Goal: Book appointment/travel/reservation

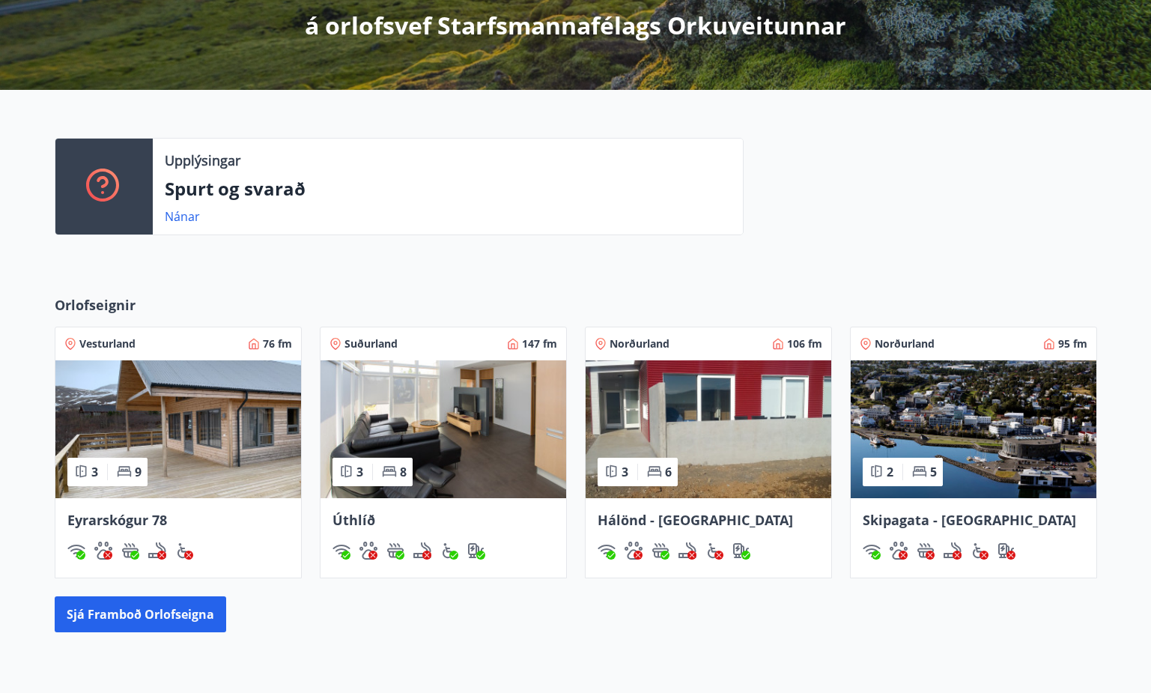
scroll to position [433, 0]
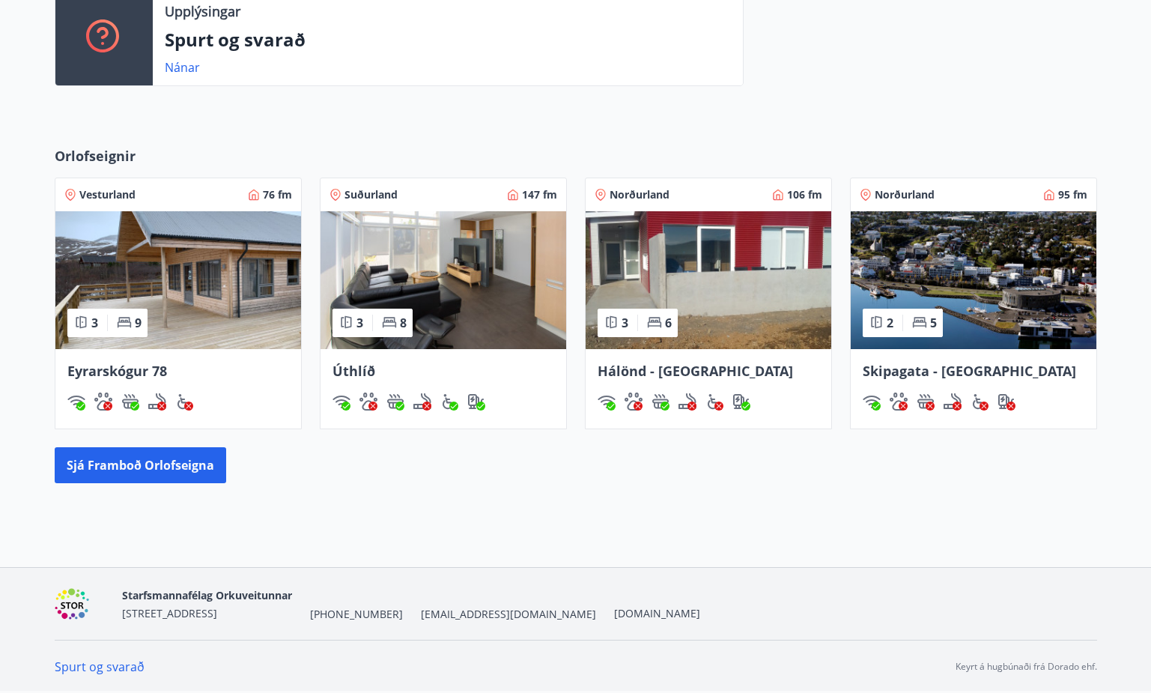
click at [368, 374] on span "Úthlíð" at bounding box center [354, 371] width 43 height 18
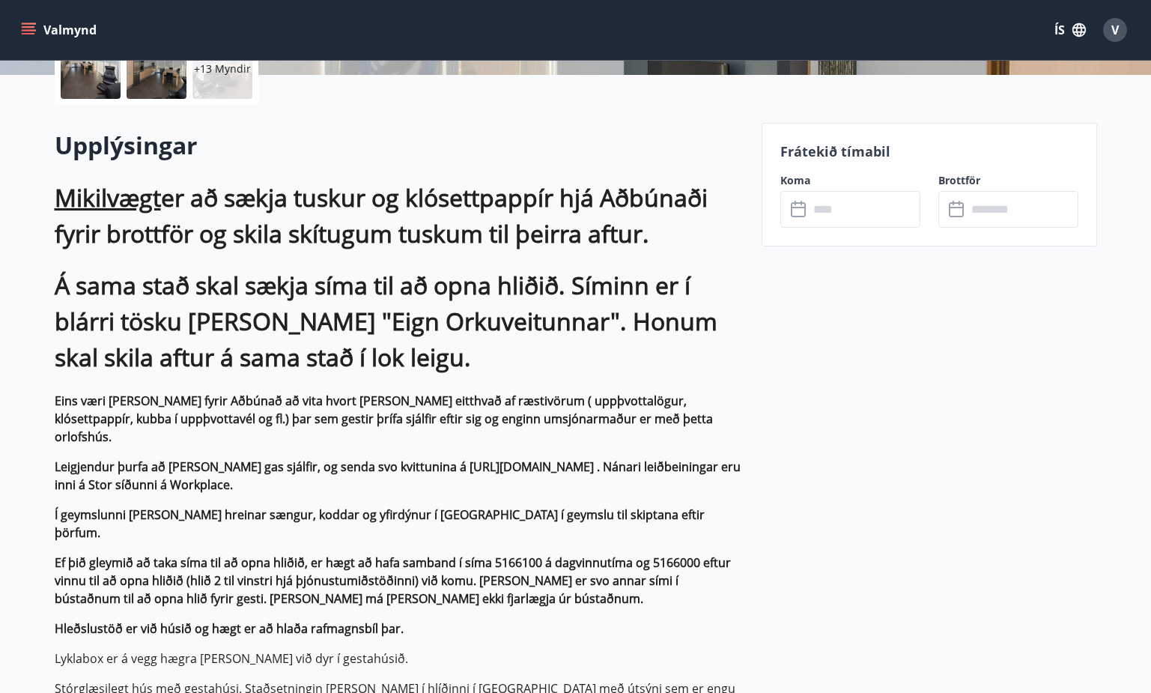
scroll to position [449, 0]
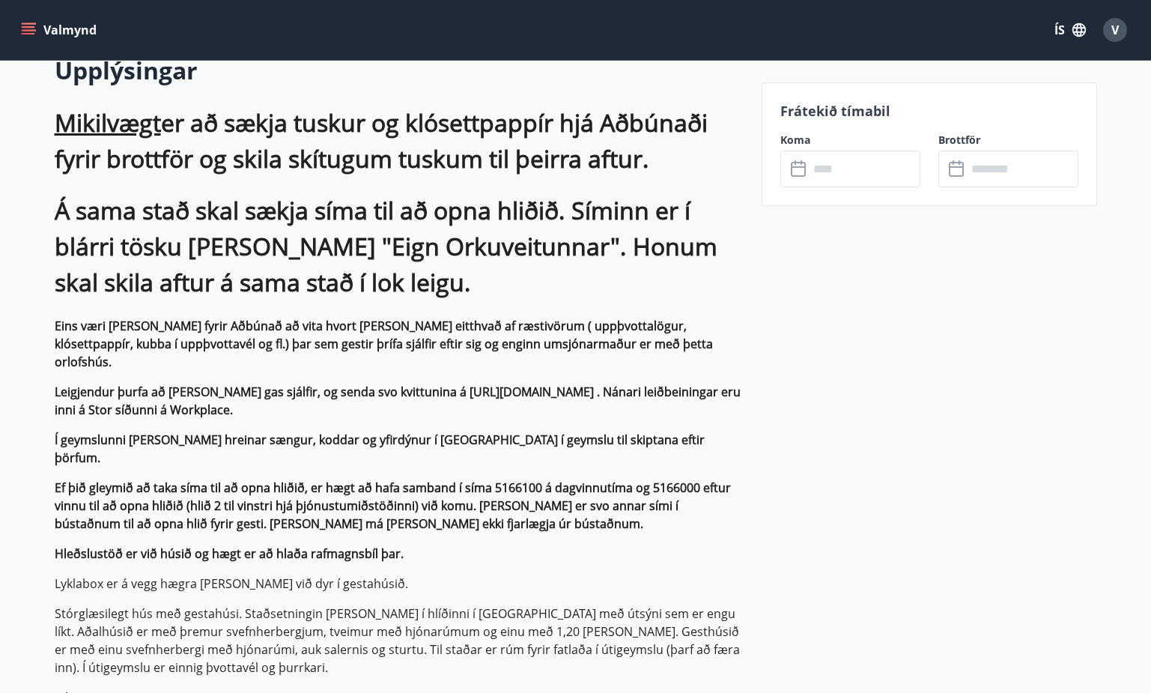
click at [756, 172] on input "text" at bounding box center [865, 169] width 112 height 37
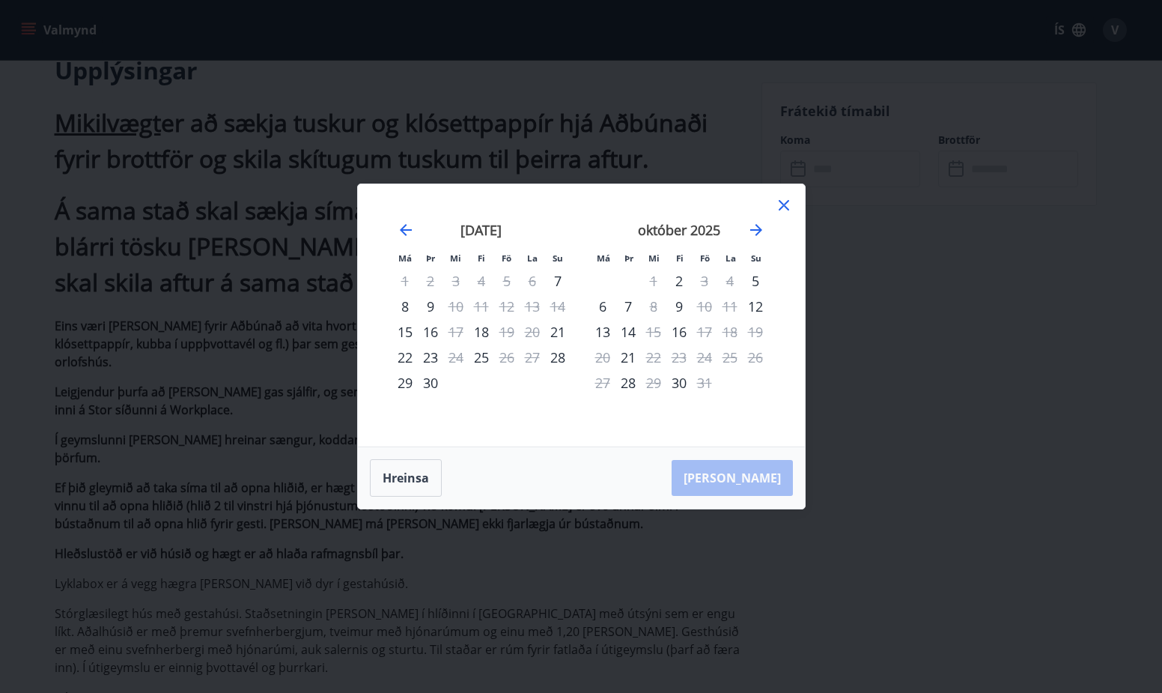
click at [756, 210] on icon at bounding box center [784, 205] width 18 height 18
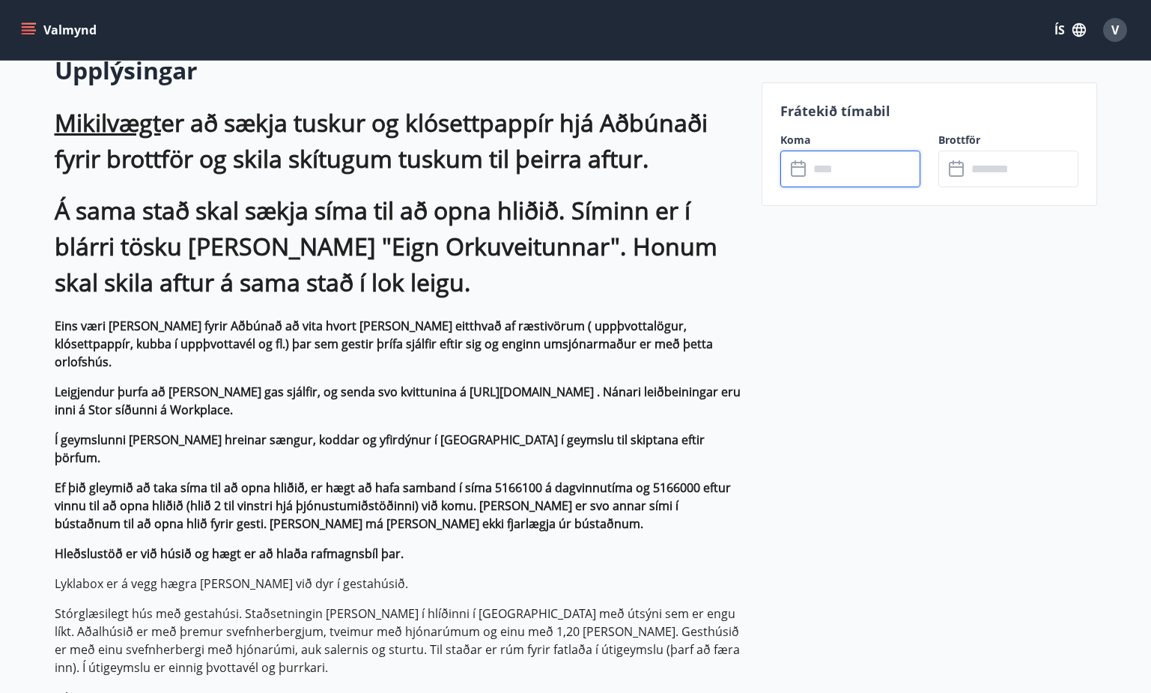
scroll to position [433, 0]
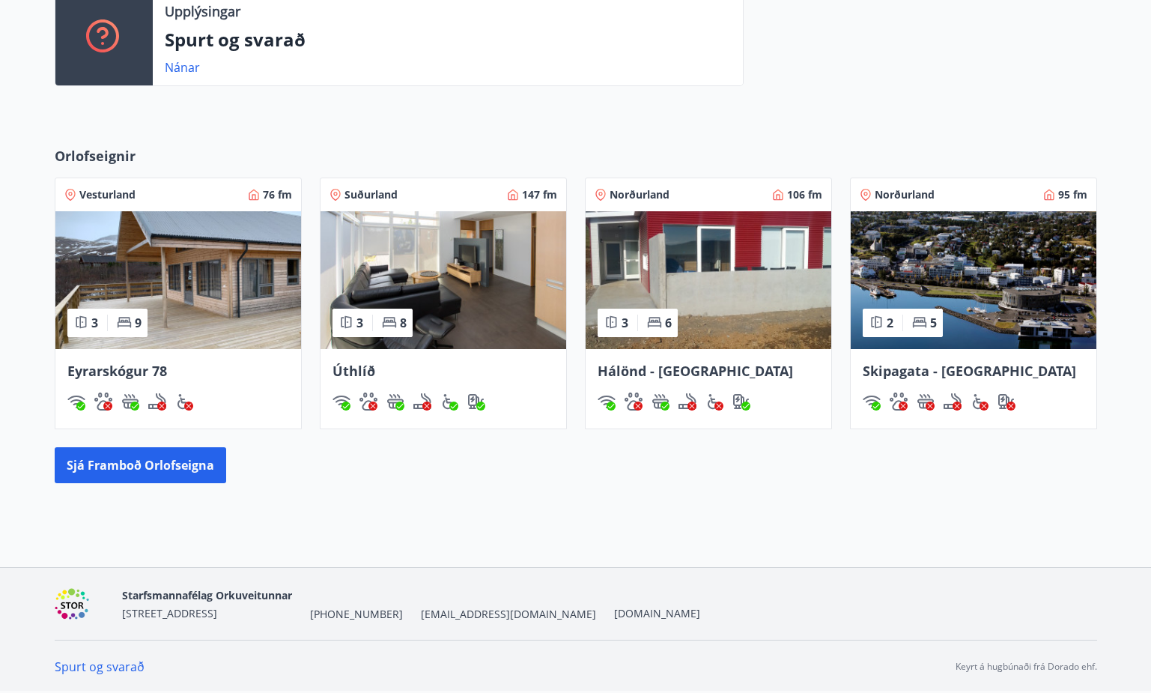
click at [139, 374] on span "Eyrarskógur 78" at bounding box center [117, 371] width 100 height 18
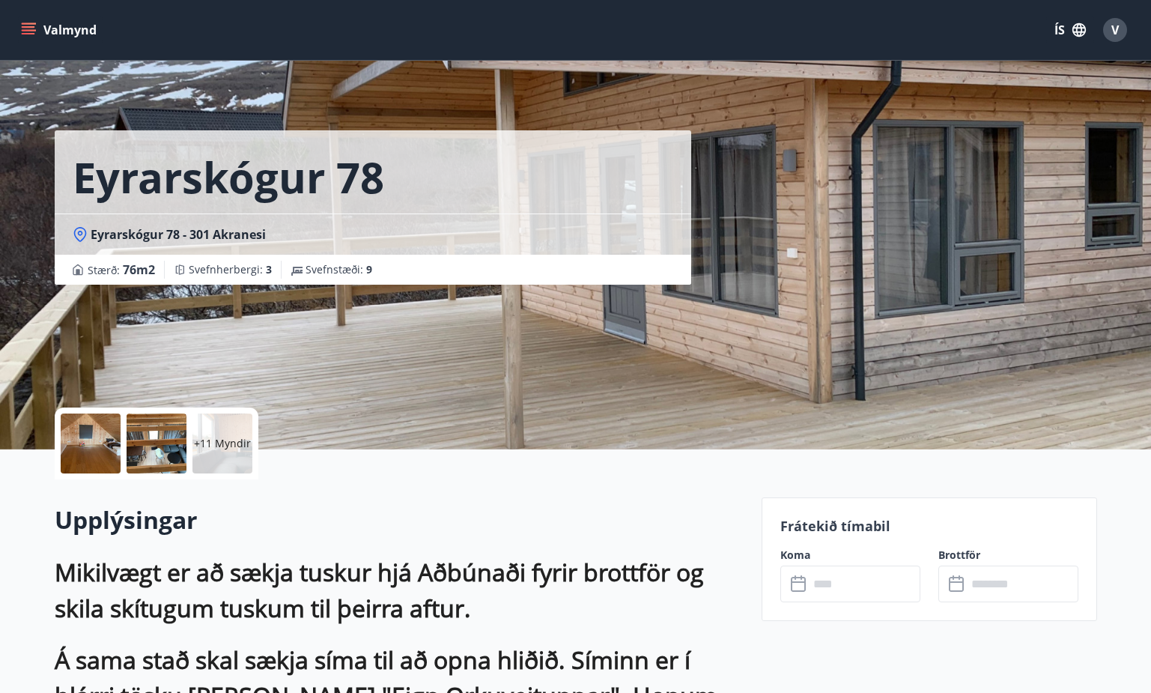
scroll to position [433, 0]
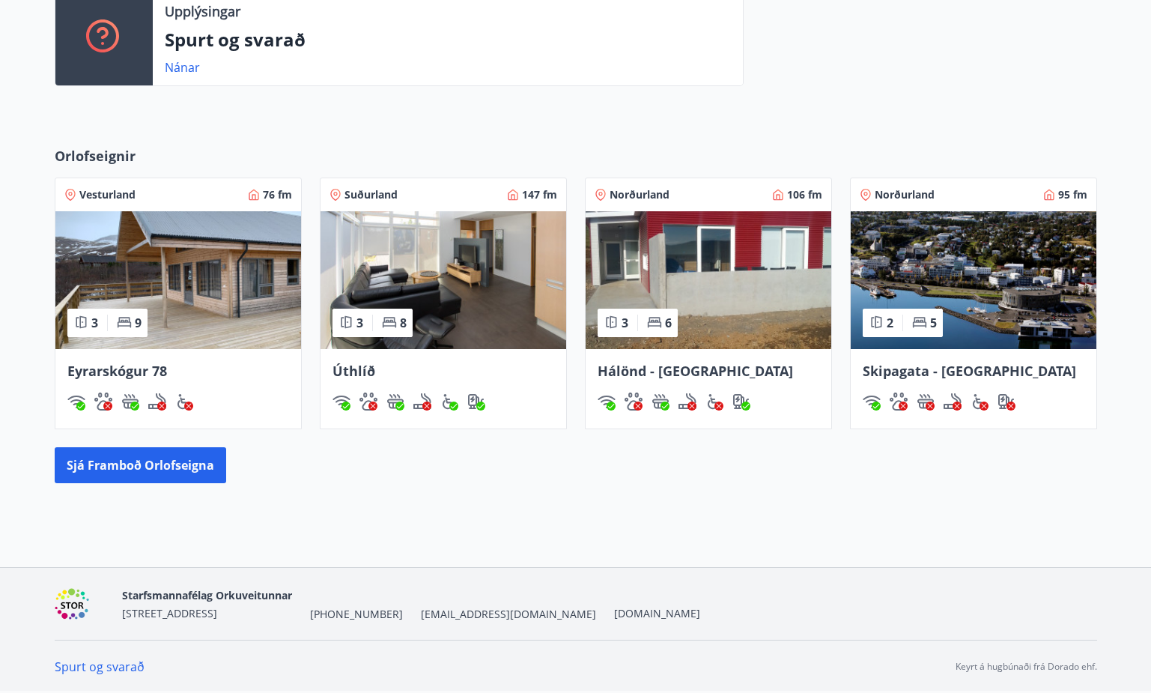
click at [357, 367] on span "Úthlíð" at bounding box center [354, 371] width 43 height 18
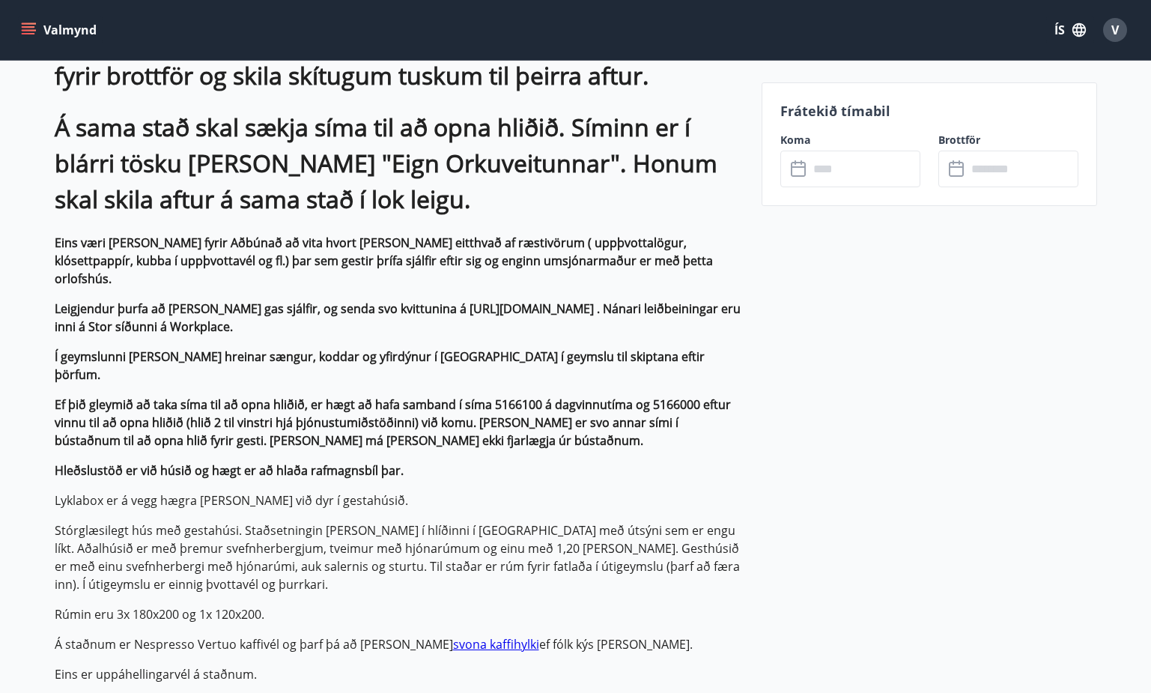
scroll to position [749, 0]
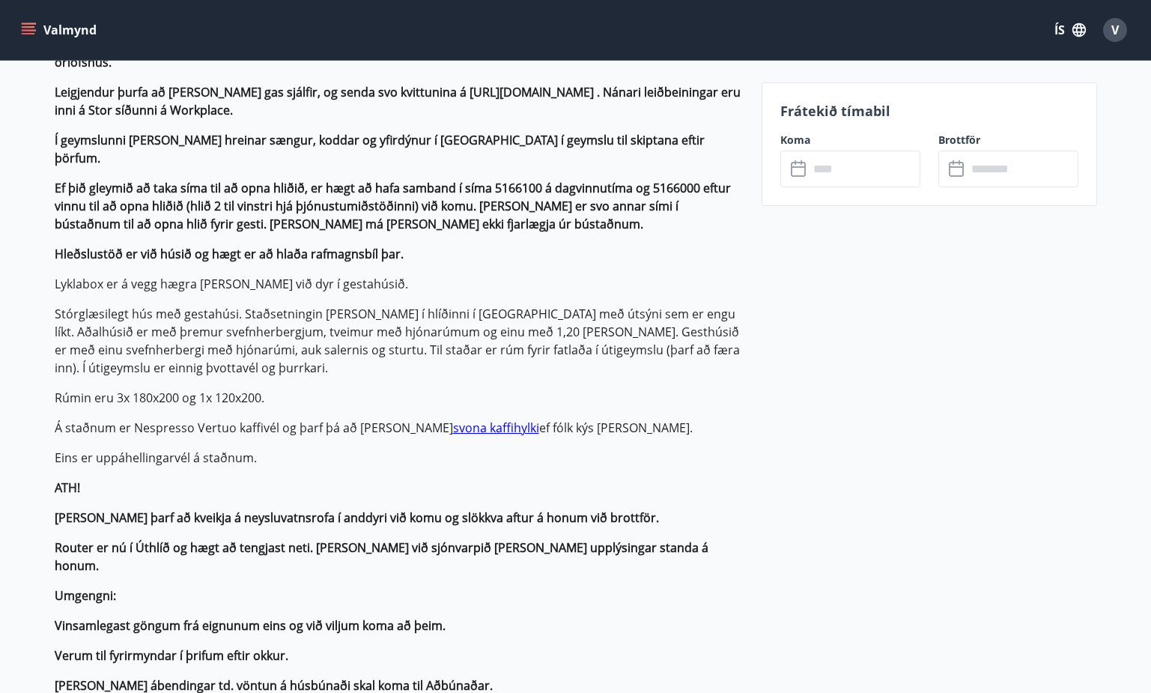
click at [756, 177] on input "text" at bounding box center [865, 169] width 112 height 37
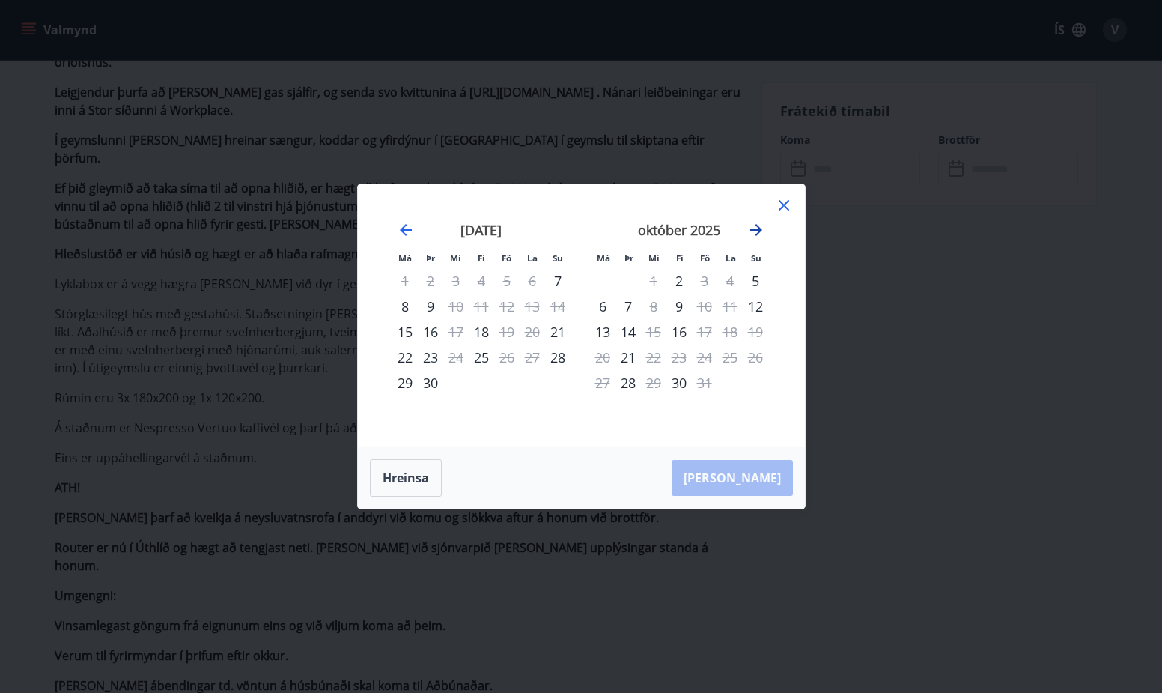
click at [756, 230] on icon "Move forward to switch to the next month." at bounding box center [756, 230] width 12 height 12
click at [756, 236] on icon "Move forward to switch to the next month." at bounding box center [756, 230] width 18 height 18
click at [756, 308] on div "Má Þr Mi Fi Fö La Su Má Þr Mi Fi Fö La Su [DATE] 1 2 3 4 5 6 7 8 9 10 11 12 13 …" at bounding box center [581, 346] width 1162 height 693
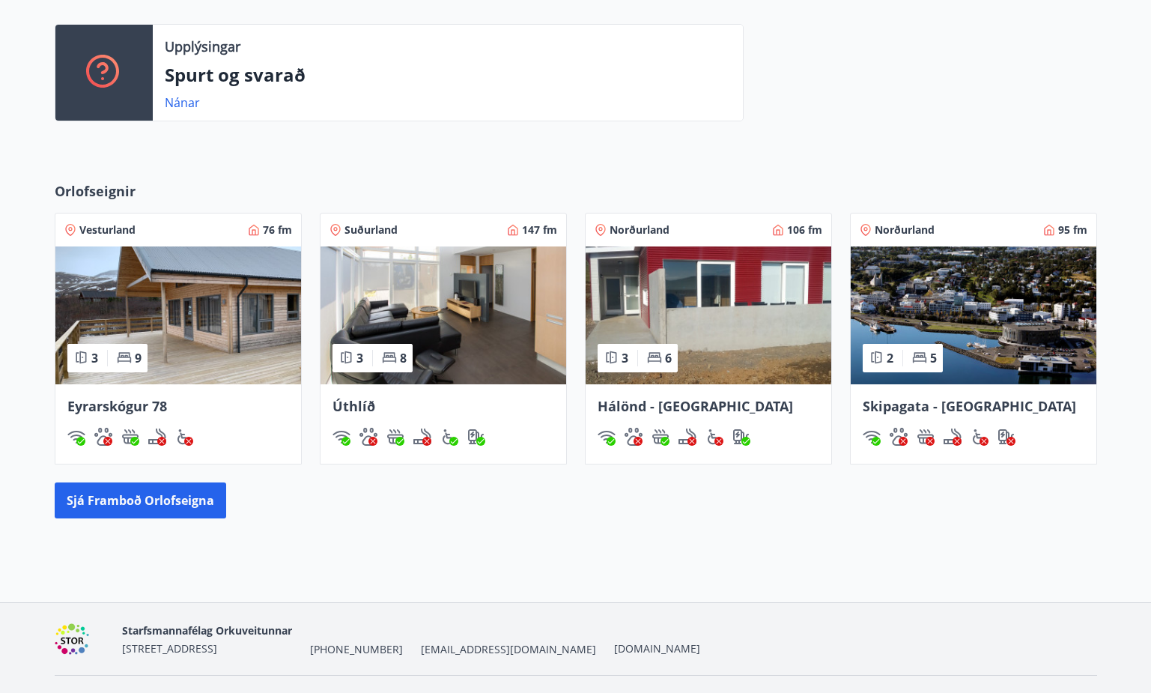
scroll to position [433, 0]
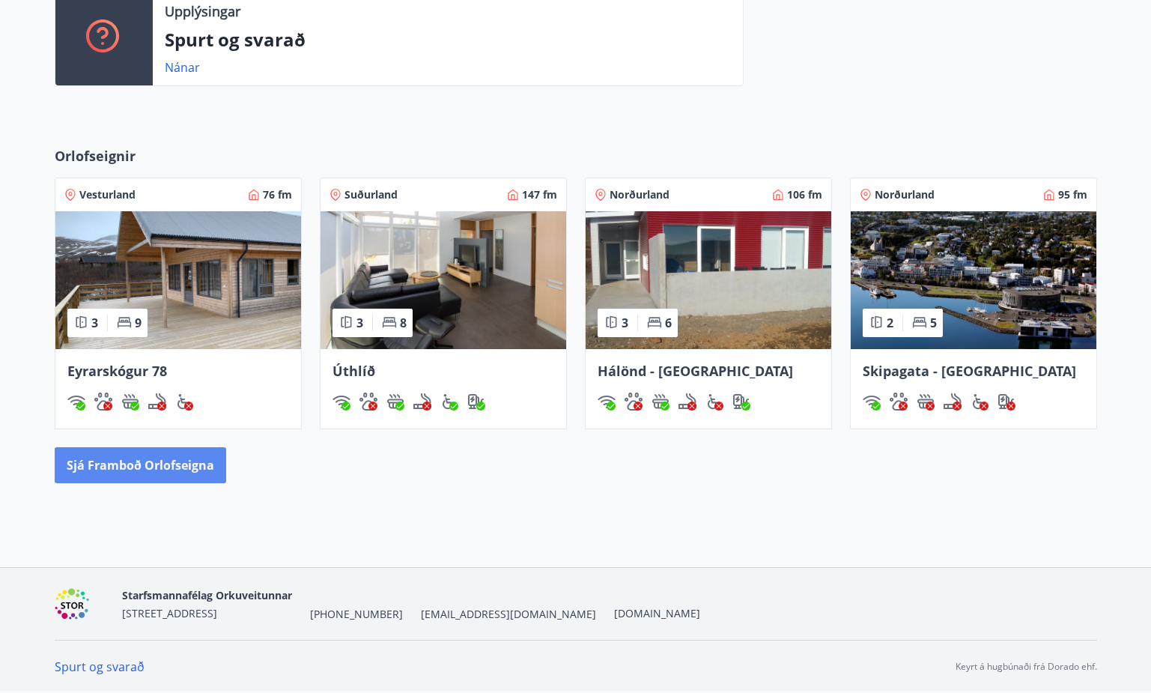
click at [155, 474] on button "Sjá framboð orlofseigna" at bounding box center [141, 465] width 172 height 36
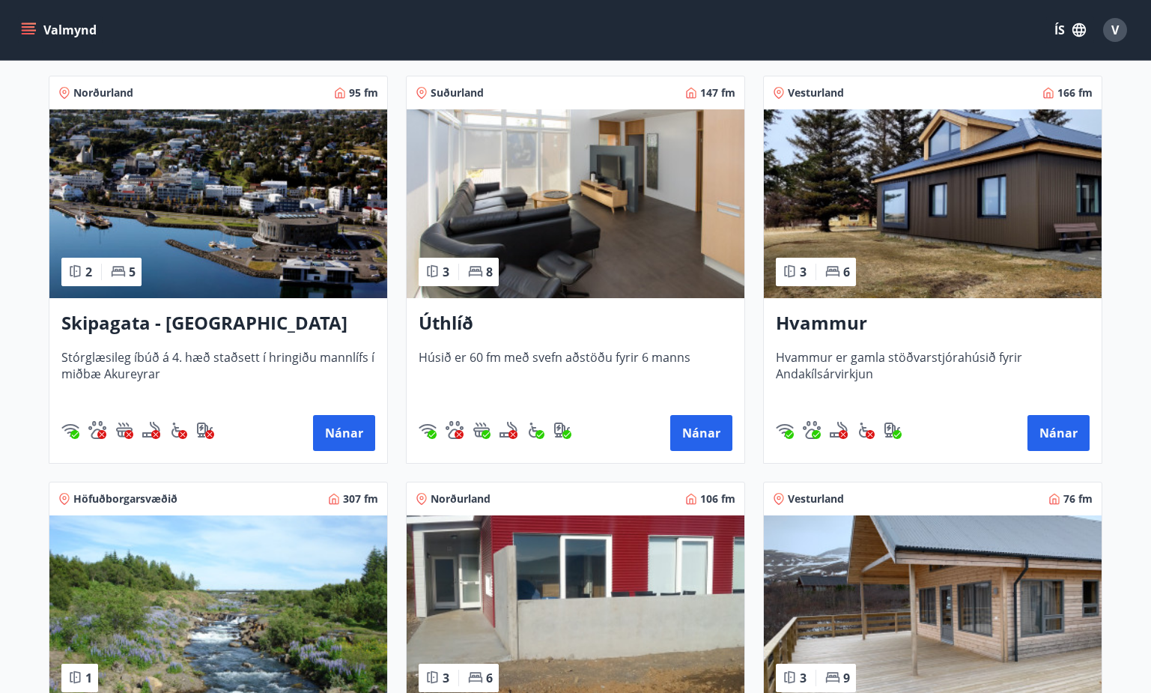
scroll to position [643, 0]
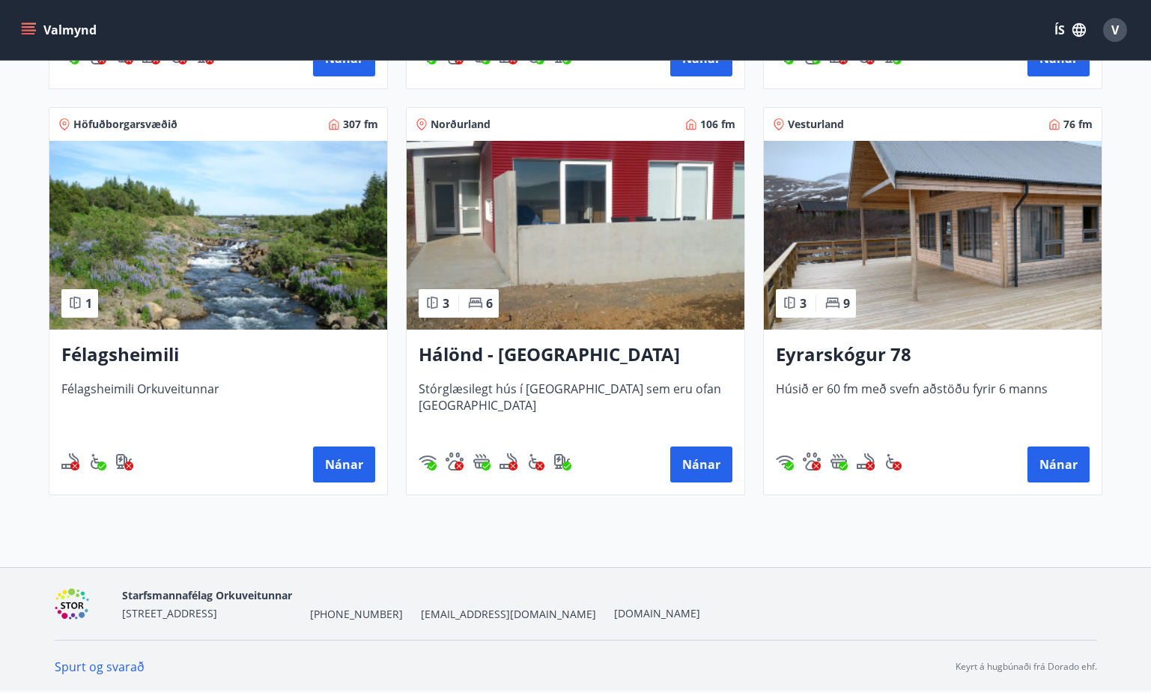
click at [117, 383] on span "Félagsheimili Orkuveitunnar" at bounding box center [218, 404] width 314 height 49
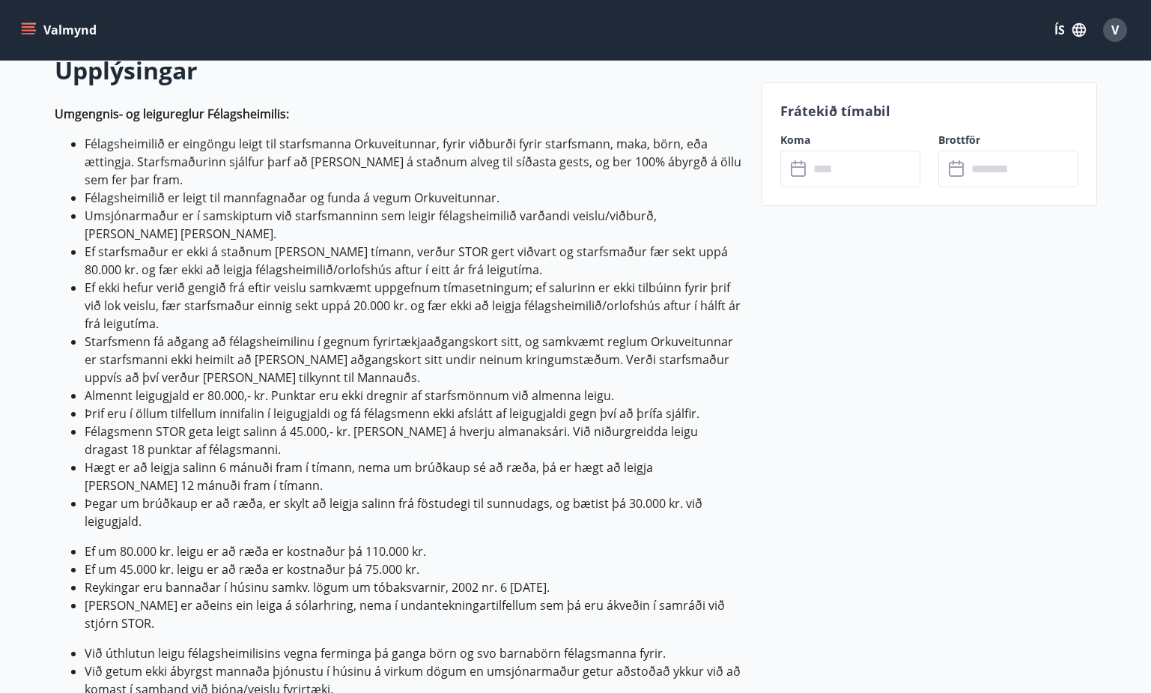
scroll to position [524, 0]
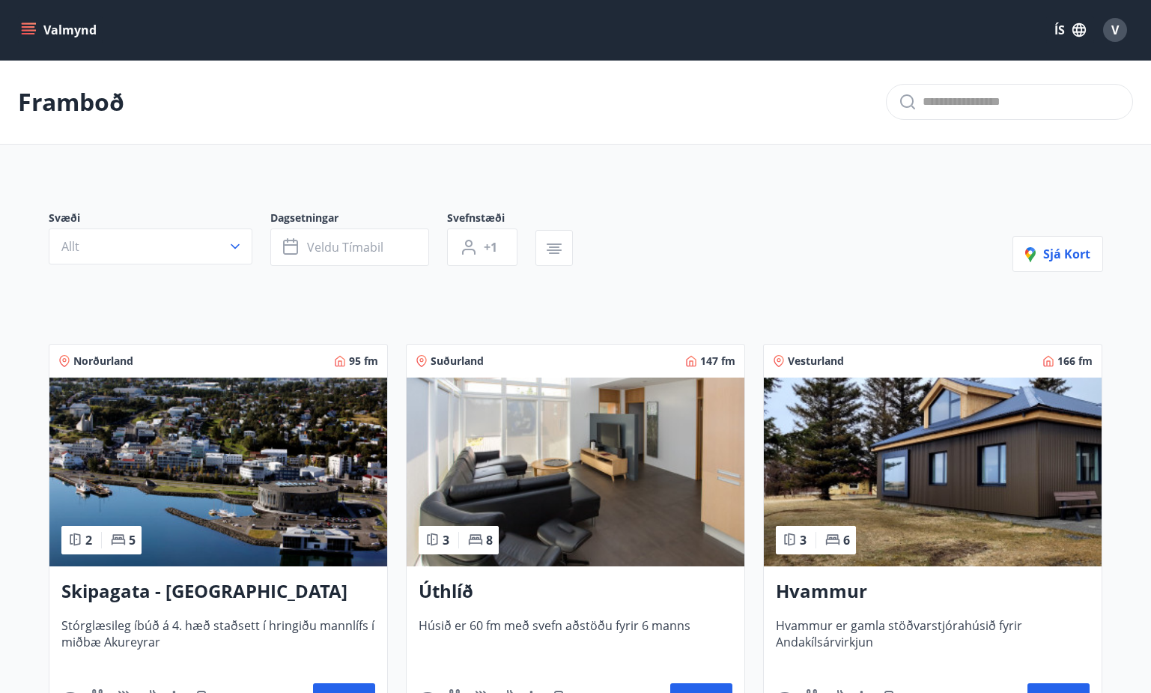
click at [756, 478] on span "Hvammur er gamla stöðvarstjórahúsið fyrir Andakílsárvirkjun" at bounding box center [933, 641] width 314 height 49
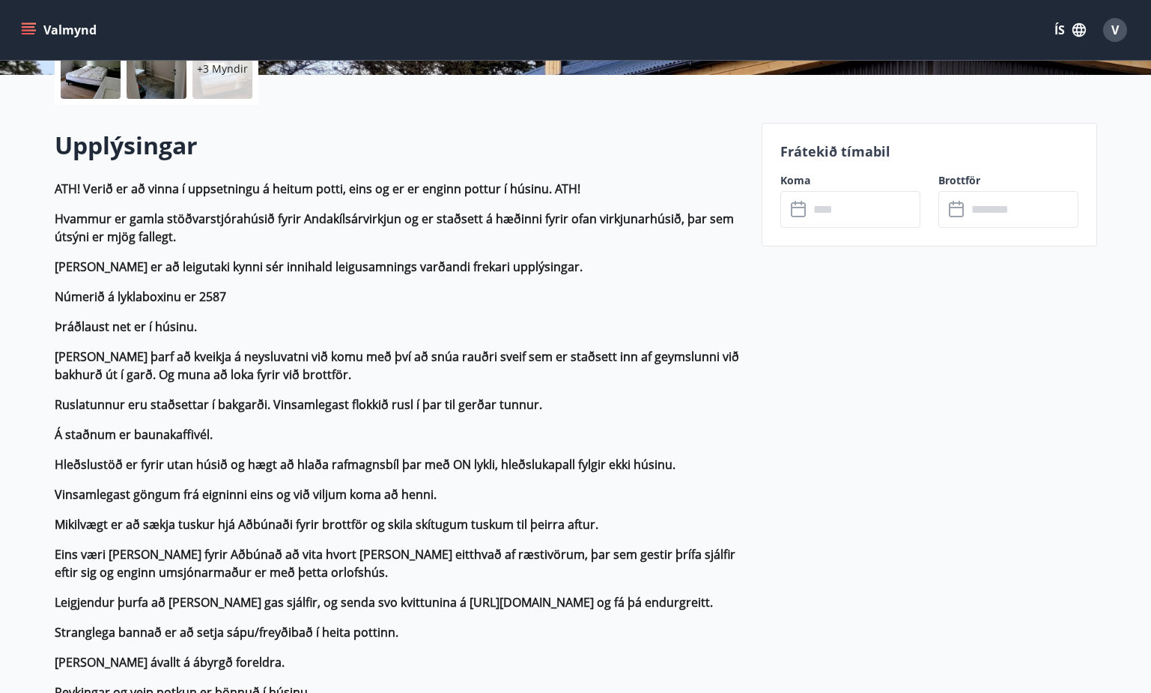
scroll to position [449, 0]
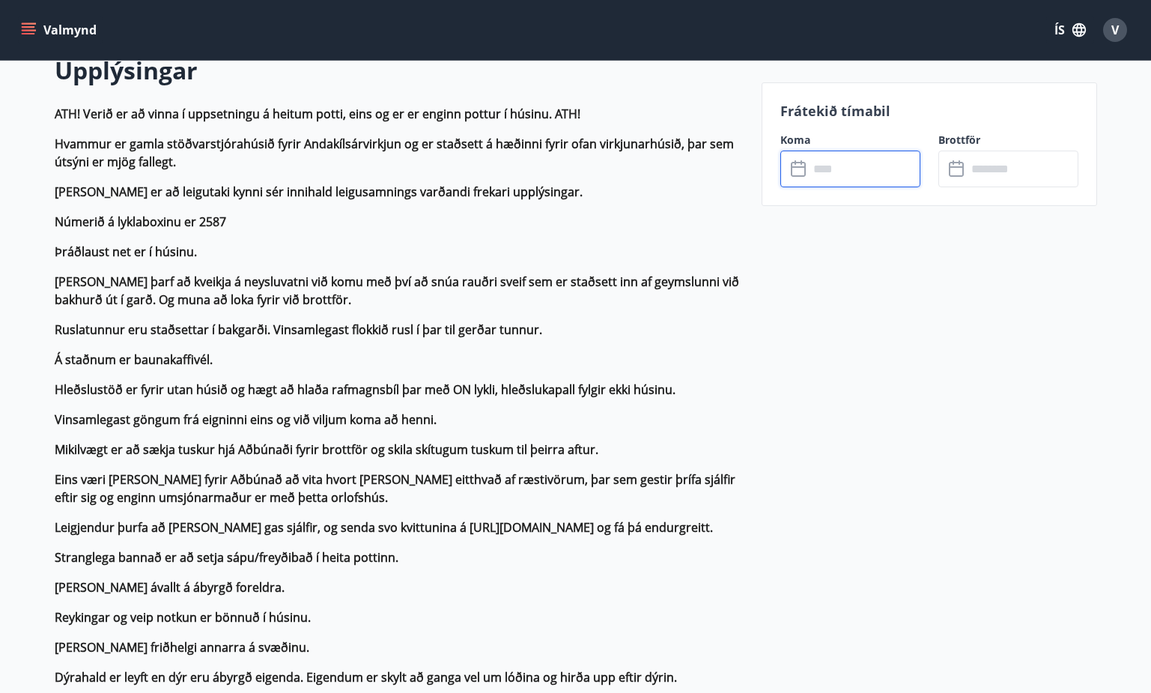
click at [756, 167] on input "text" at bounding box center [865, 169] width 112 height 37
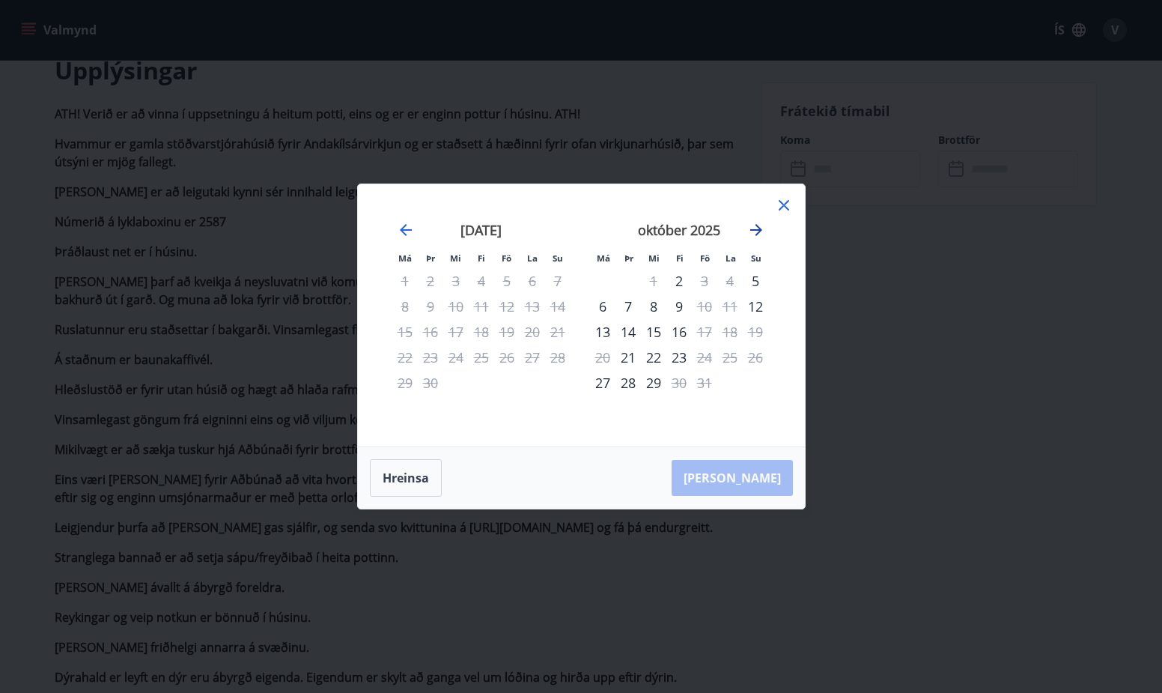
click at [756, 237] on icon "Move forward to switch to the next month." at bounding box center [756, 230] width 18 height 18
click at [756, 236] on icon "Move forward to switch to the next month." at bounding box center [756, 230] width 18 height 18
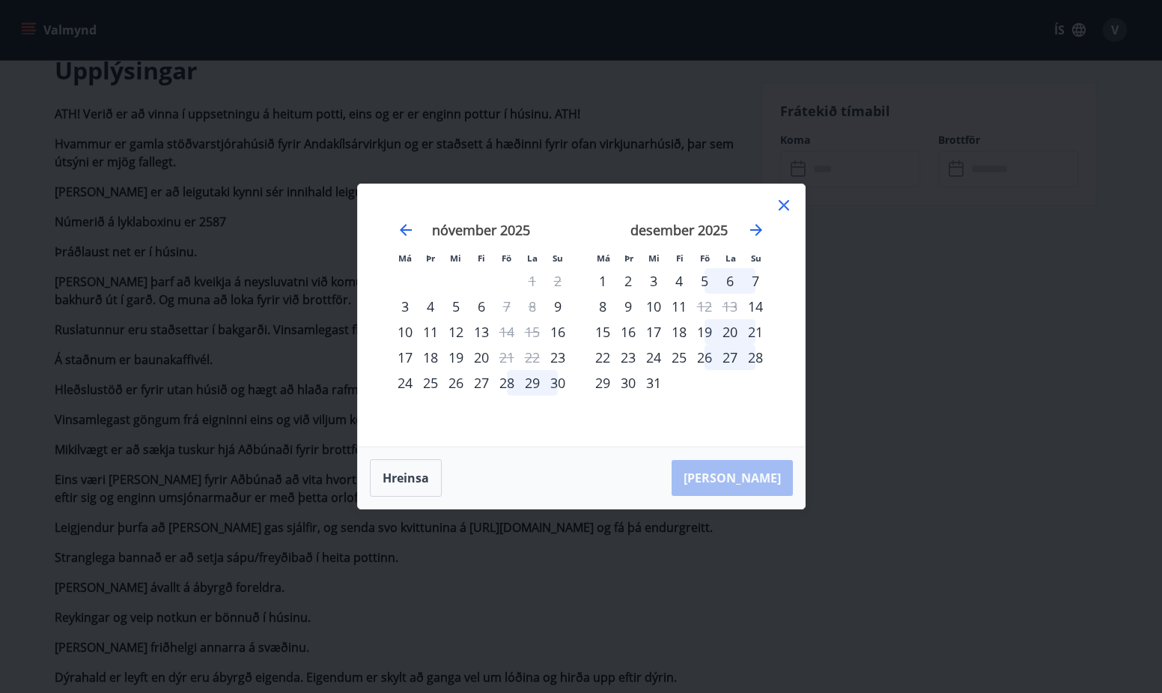
click at [704, 281] on div "5" at bounding box center [704, 280] width 25 height 25
click at [747, 279] on div "7" at bounding box center [755, 280] width 25 height 25
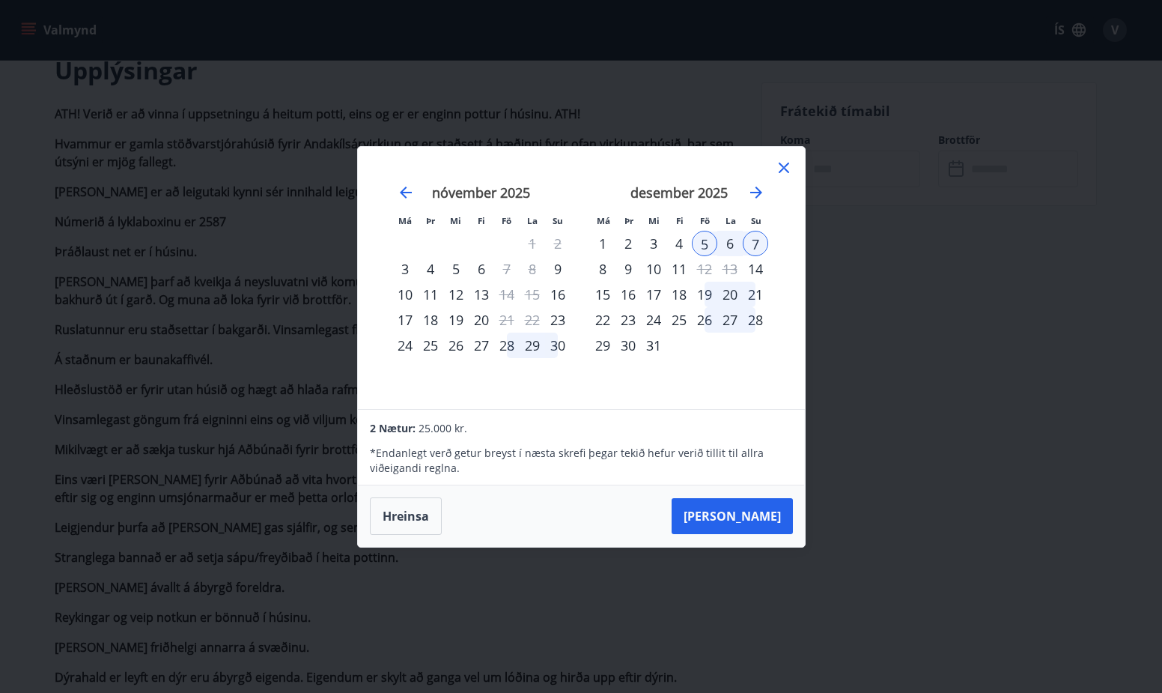
click at [756, 171] on icon at bounding box center [784, 168] width 18 height 18
